Goal: Transaction & Acquisition: Purchase product/service

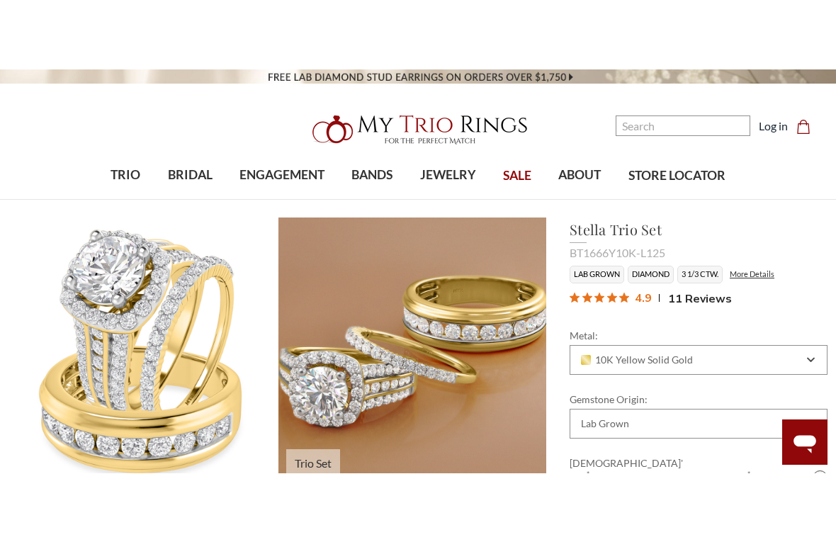
scroll to position [59, 0]
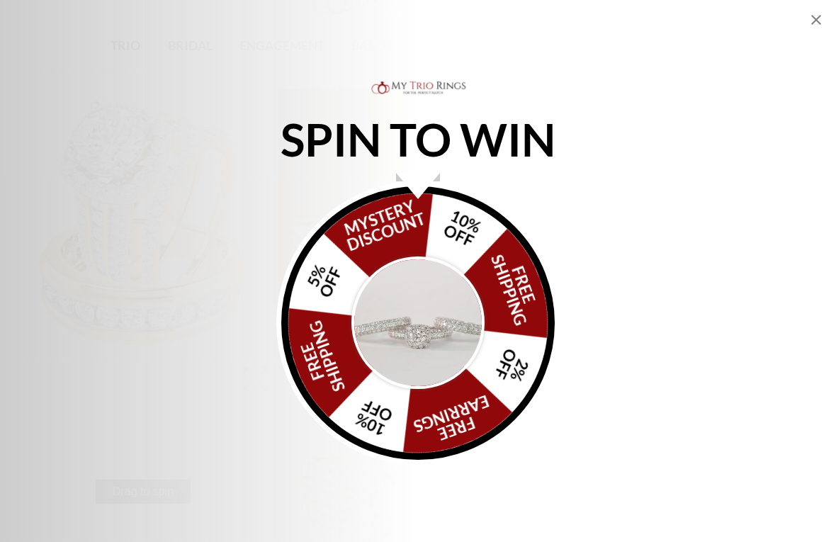
click at [414, 338] on img "Alia popup" at bounding box center [417, 322] width 133 height 133
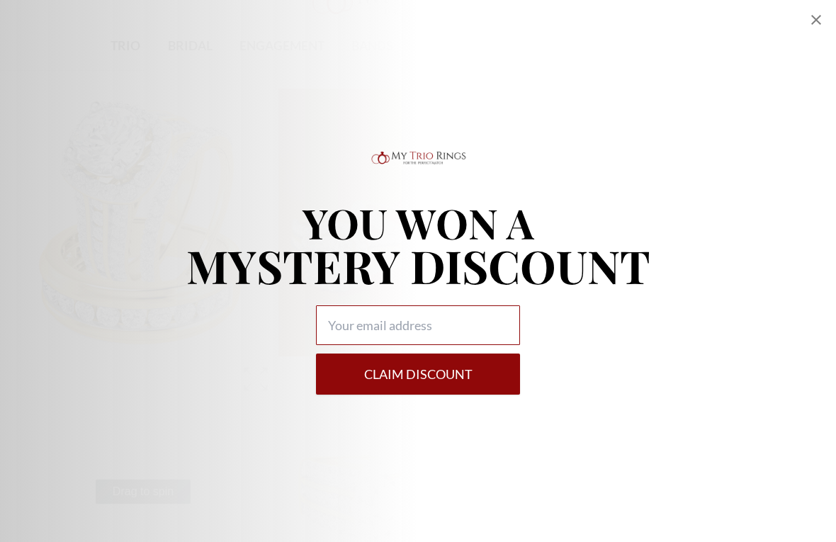
click at [385, 324] on input "Alia popup" at bounding box center [418, 325] width 204 height 40
type input "[EMAIL_ADDRESS][DOMAIN_NAME]"
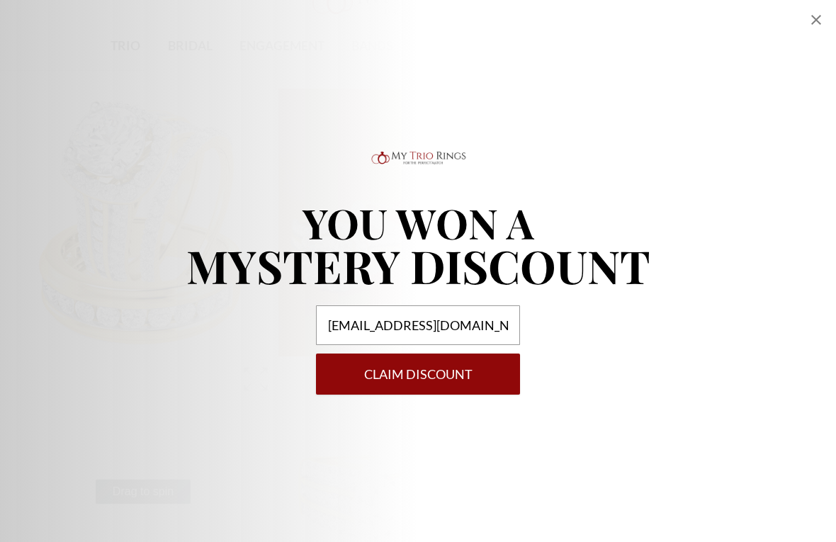
click at [401, 387] on button "Claim DISCOUNT" at bounding box center [418, 373] width 204 height 41
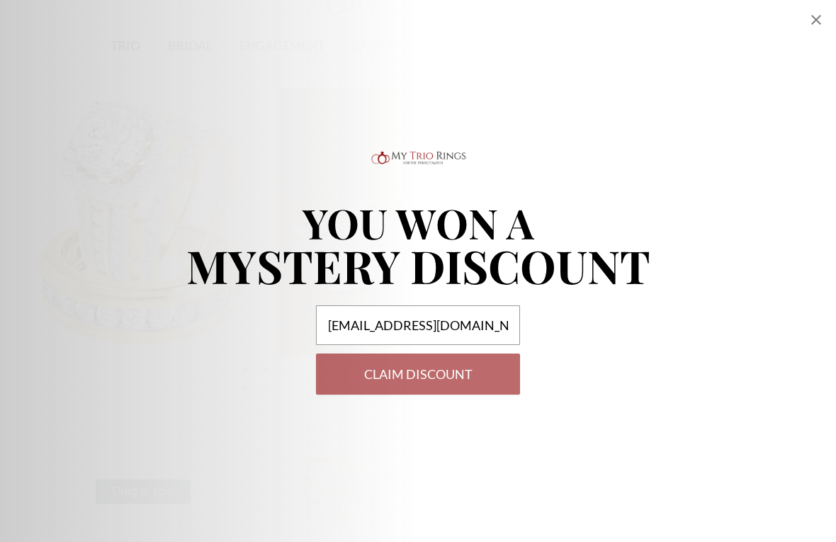
select select "US"
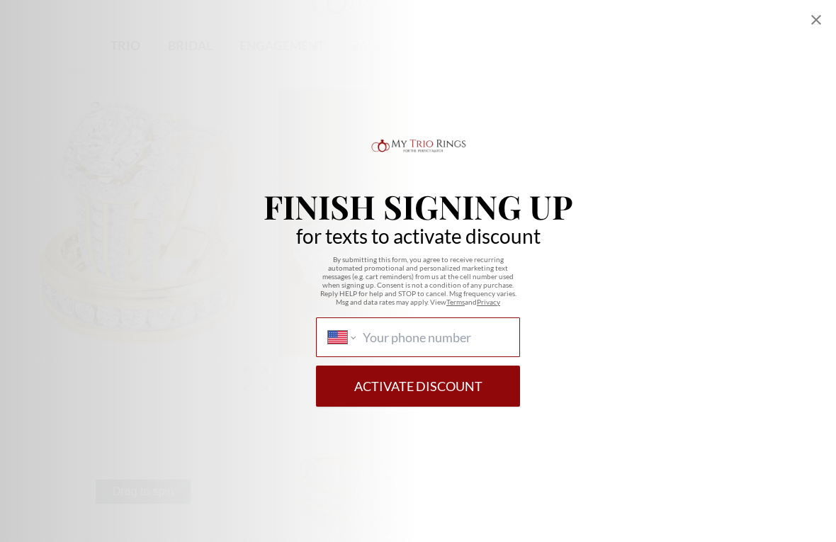
click at [385, 344] on input "International [GEOGRAPHIC_DATA] [GEOGRAPHIC_DATA] [GEOGRAPHIC_DATA] [GEOGRAPHIC…" at bounding box center [435, 337] width 145 height 16
type input "[PHONE_NUMBER]"
click at [402, 386] on button "Activate Discount" at bounding box center [418, 385] width 204 height 41
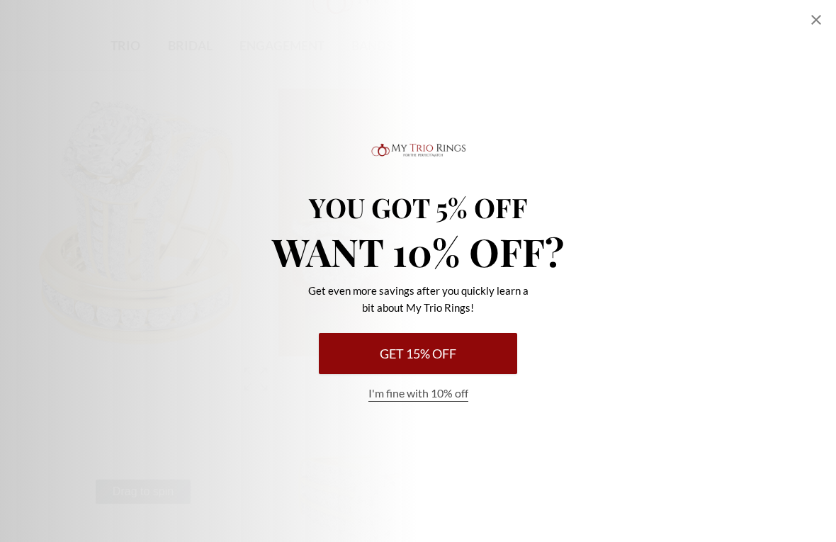
click at [421, 352] on button "Get 15% Off" at bounding box center [418, 353] width 198 height 41
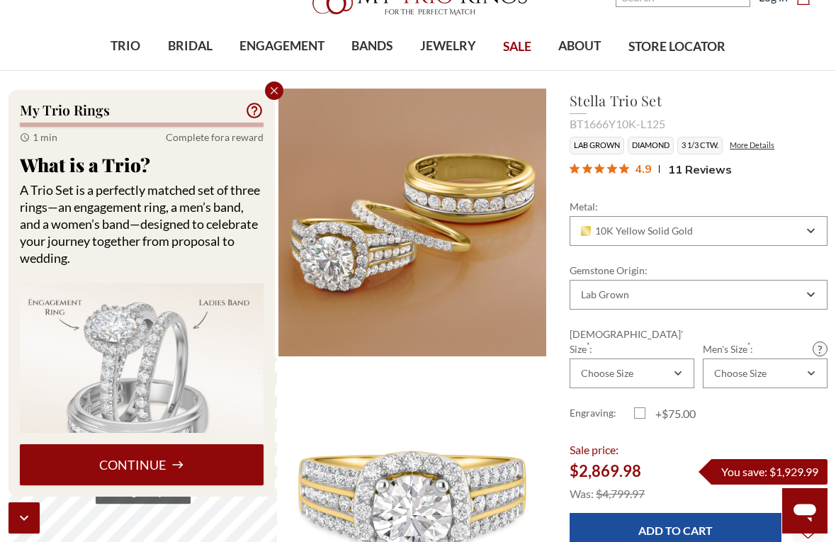
click at [654, 146] on li "Diamond" at bounding box center [651, 146] width 46 height 18
click at [657, 151] on li "Diamond" at bounding box center [651, 146] width 46 height 18
click at [604, 146] on li "Lab Grown" at bounding box center [596, 146] width 55 height 18
click at [810, 232] on icon "Combobox" at bounding box center [810, 231] width 6 height 4
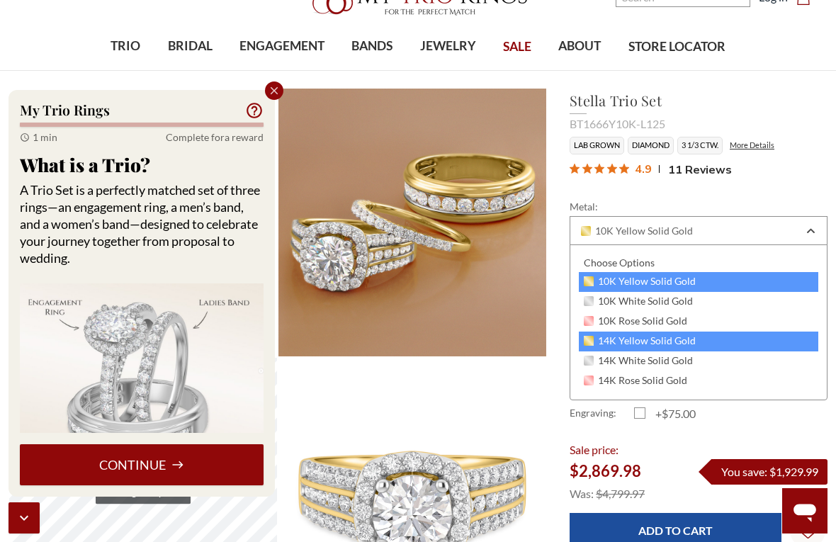
click at [666, 344] on span "14K Yellow Solid Gold" at bounding box center [640, 340] width 112 height 11
